Goal: Information Seeking & Learning: Learn about a topic

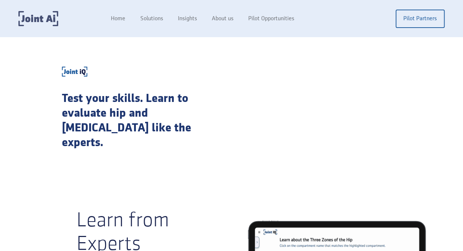
click at [41, 19] on img "home" at bounding box center [38, 18] width 40 height 15
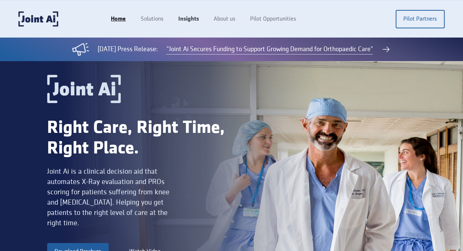
click at [189, 18] on link "Insights" at bounding box center [188, 19] width 35 height 14
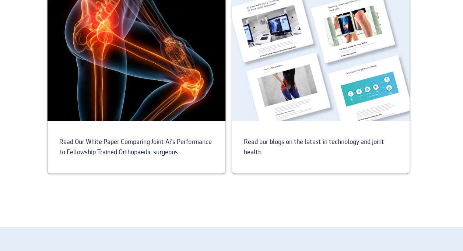
scroll to position [304, 0]
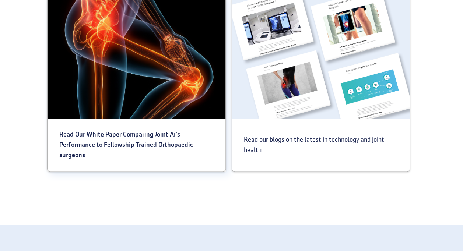
click at [120, 152] on div "Read Our White Paper Comparing Joint Ai's Performance to Fellowship Trained Ort…" at bounding box center [137, 145] width 178 height 55
